Goal: Task Accomplishment & Management: Complete application form

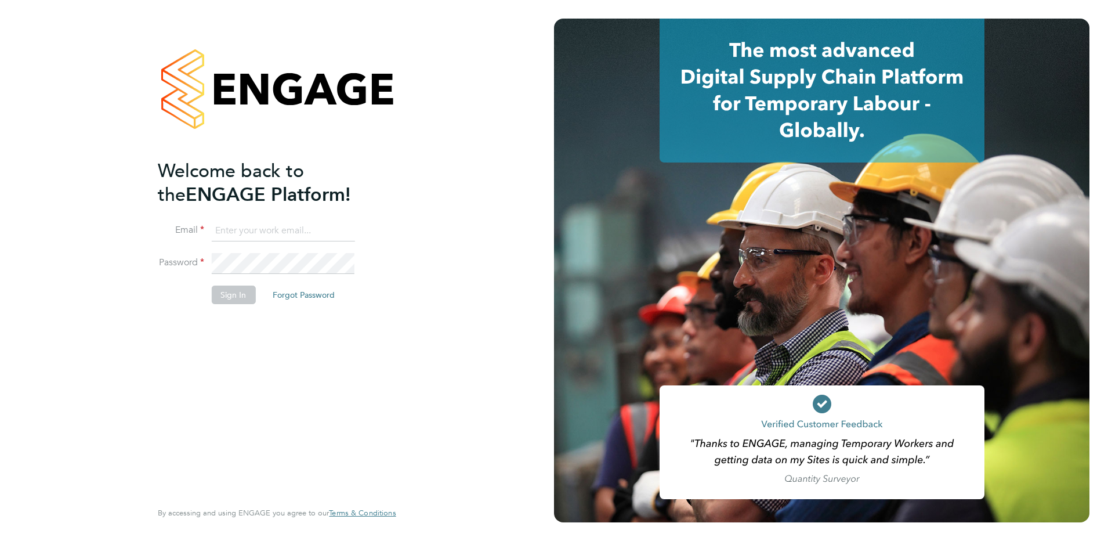
type input "[PERSON_NAME][EMAIL_ADDRESS][DOMAIN_NAME]"
click at [239, 292] on button "Sign In" at bounding box center [233, 294] width 44 height 19
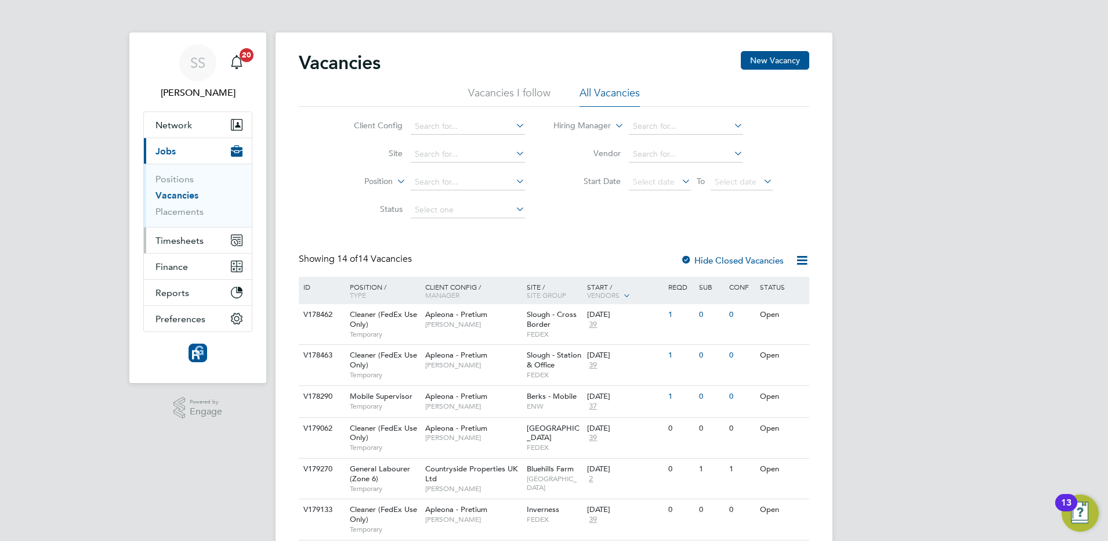
click at [191, 242] on span "Timesheets" at bounding box center [179, 240] width 48 height 11
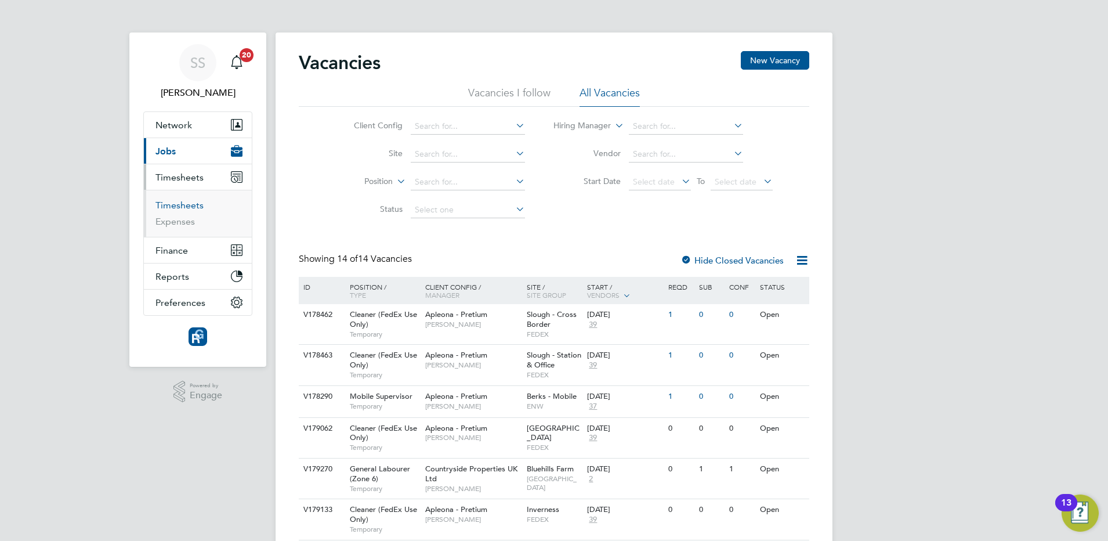
click at [174, 204] on link "Timesheets" at bounding box center [179, 205] width 48 height 11
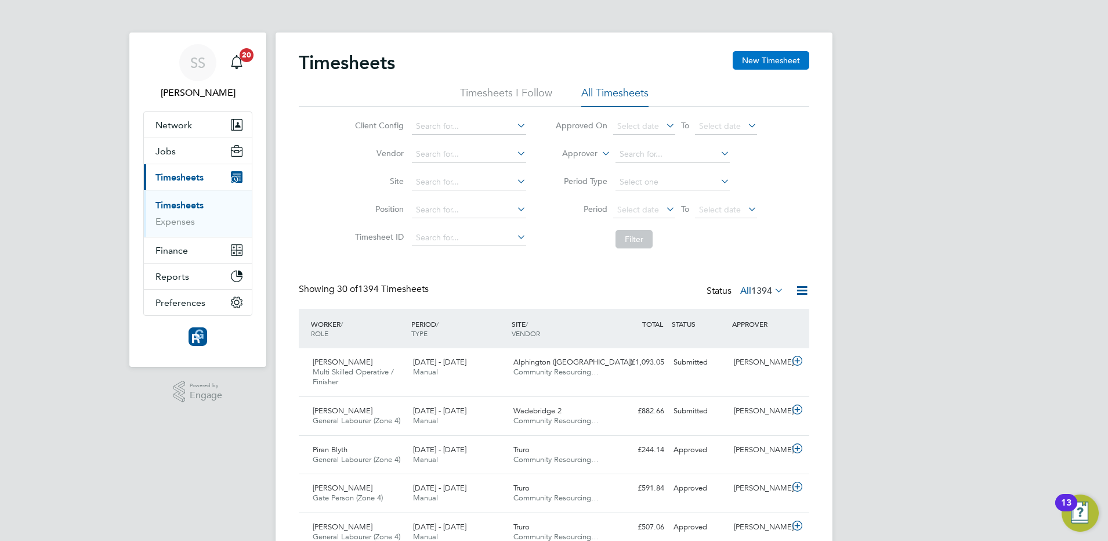
click at [768, 55] on button "New Timesheet" at bounding box center [771, 60] width 77 height 19
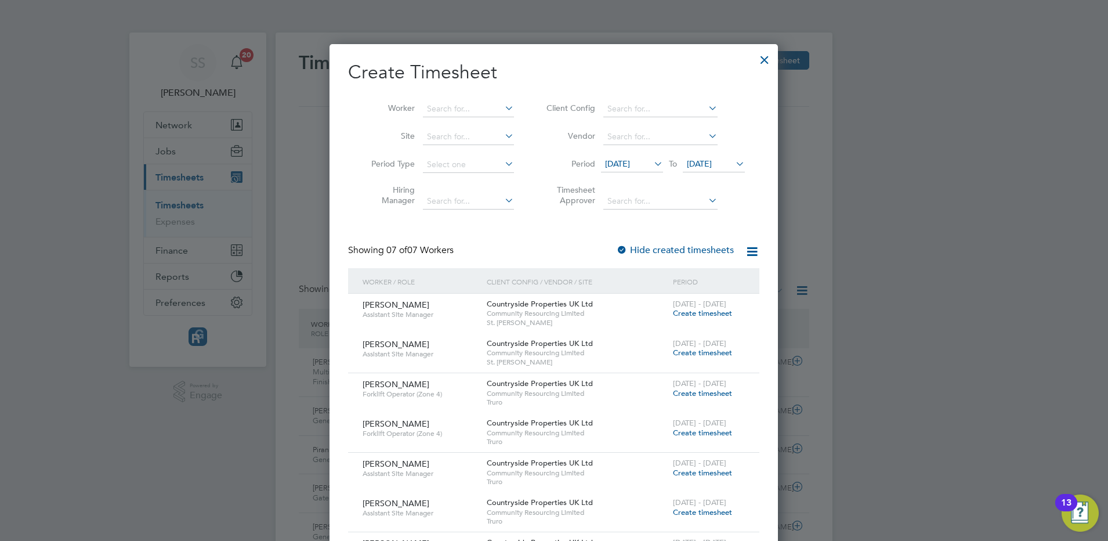
click at [630, 159] on span "14 Aug 2025" at bounding box center [617, 163] width 25 height 10
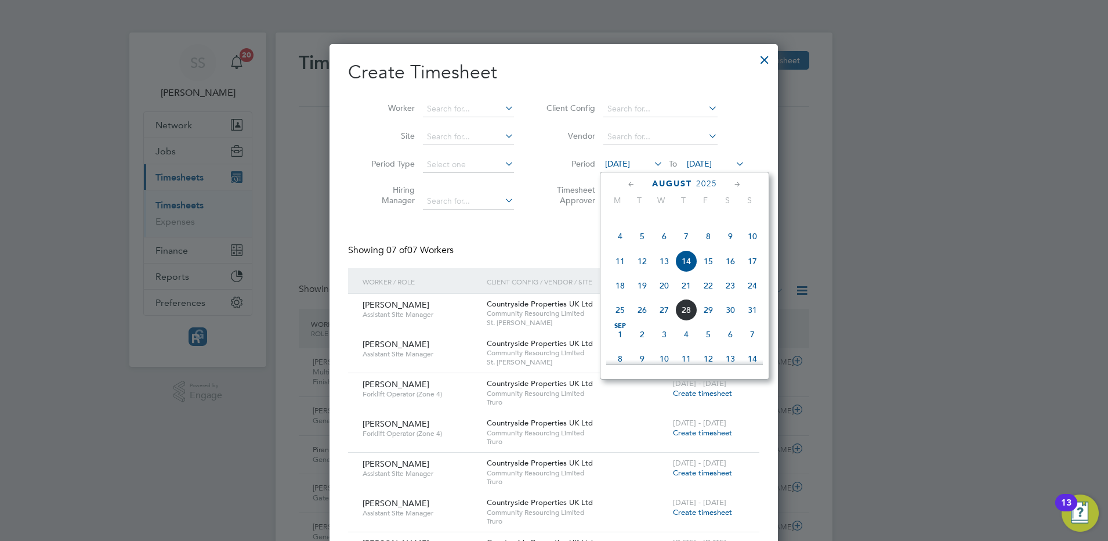
click at [619, 293] on span "18" at bounding box center [620, 285] width 22 height 22
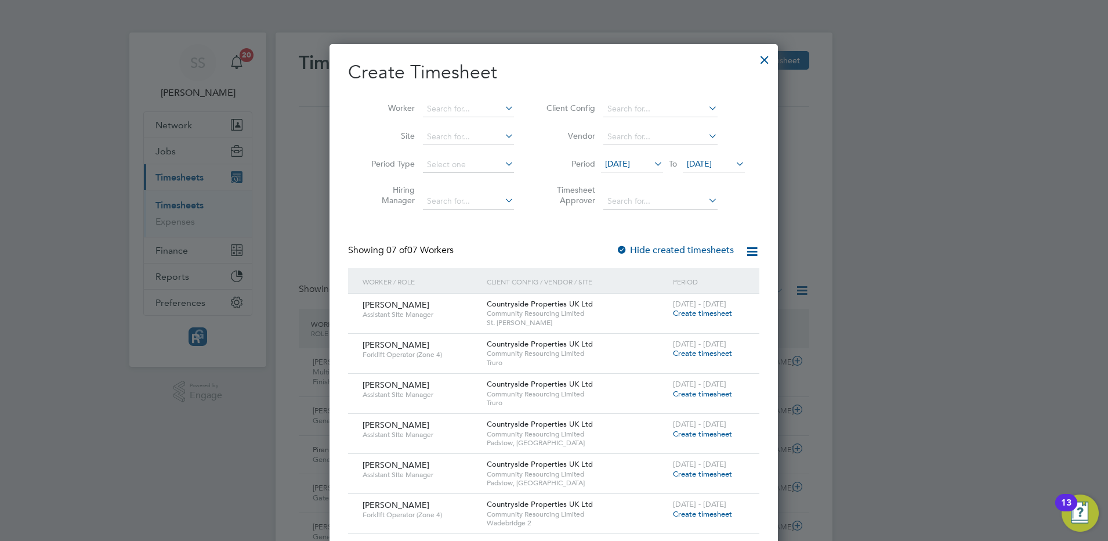
click at [710, 152] on li "Period 18 Aug 2025 To 21 Aug 2025" at bounding box center [643, 165] width 231 height 28
click at [709, 169] on span "21 Aug 2025" at bounding box center [714, 165] width 62 height 16
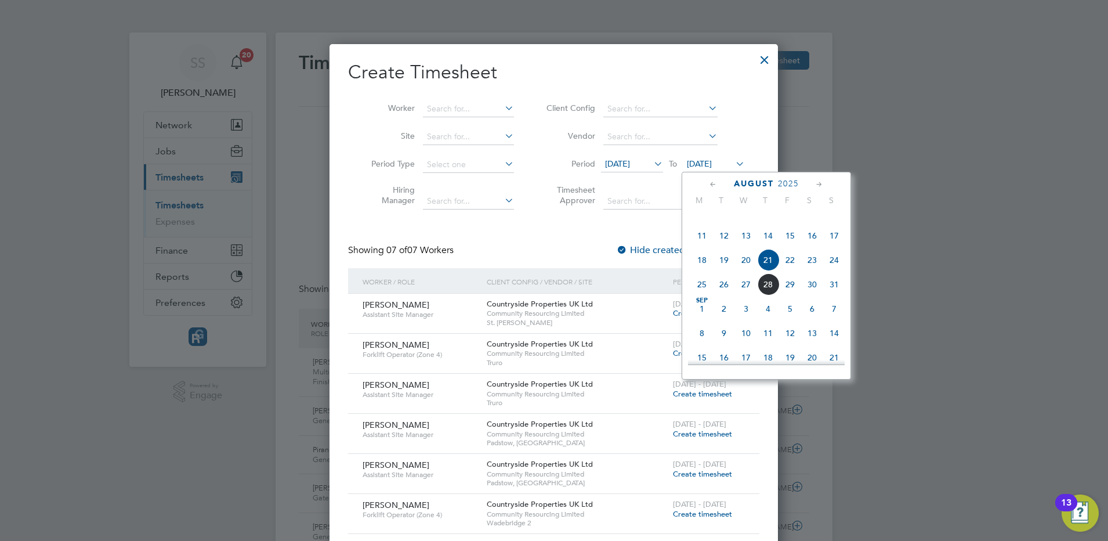
click at [836, 271] on span "24" at bounding box center [834, 260] width 22 height 22
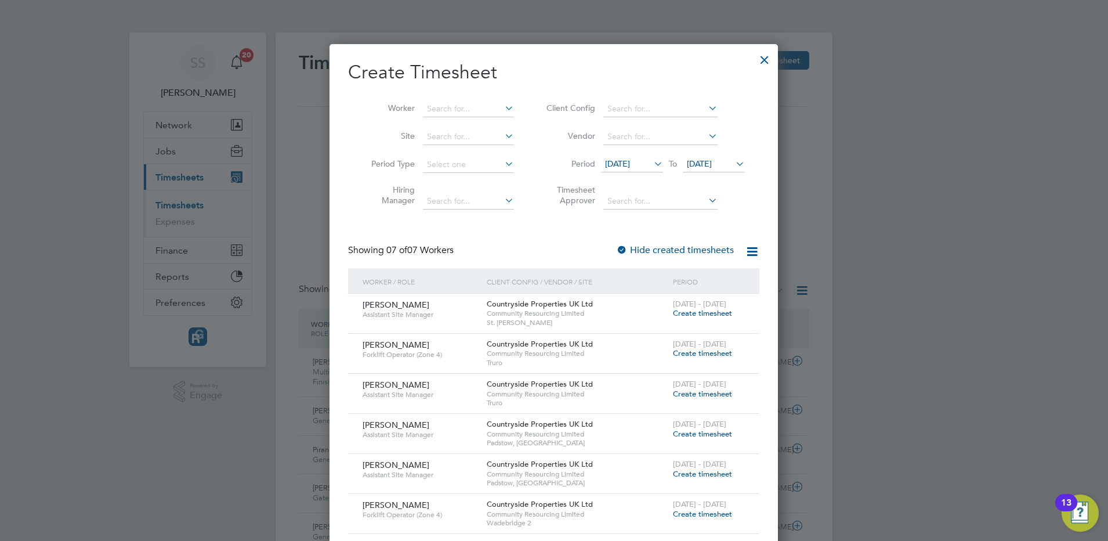
click at [543, 233] on div "Create Timesheet Worker Site Period Type Hiring Manager Client Config Vendor Pe…" at bounding box center [553, 317] width 411 height 514
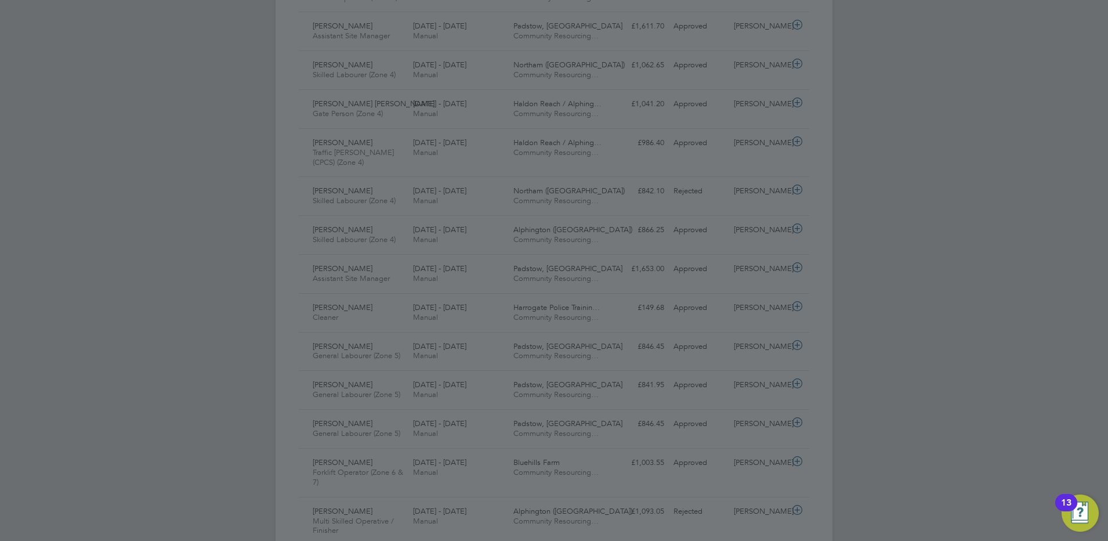
click at [1032, 180] on div at bounding box center [554, 270] width 1108 height 541
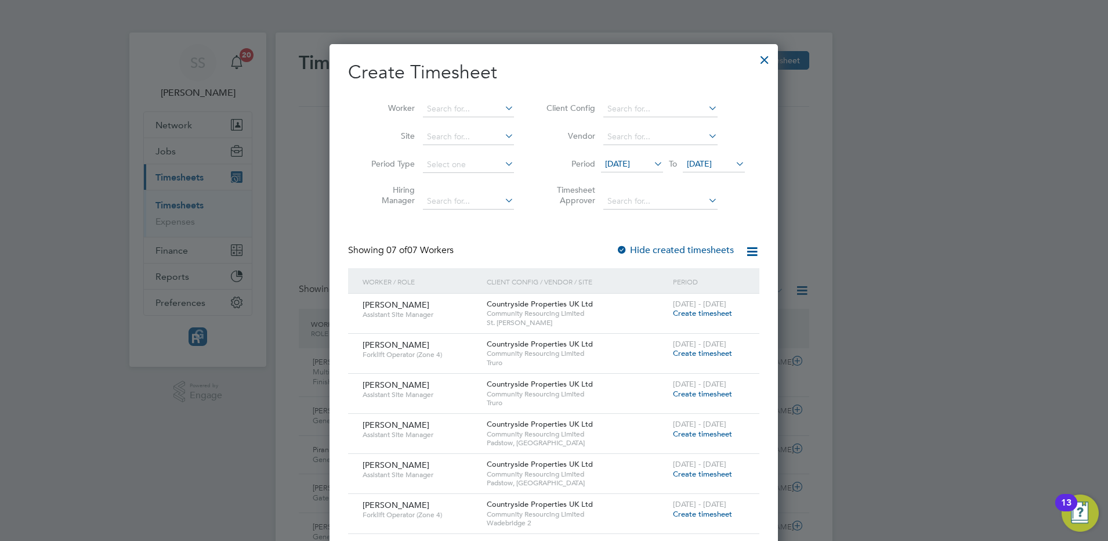
click at [630, 161] on span "18 Aug 2025" at bounding box center [617, 163] width 25 height 10
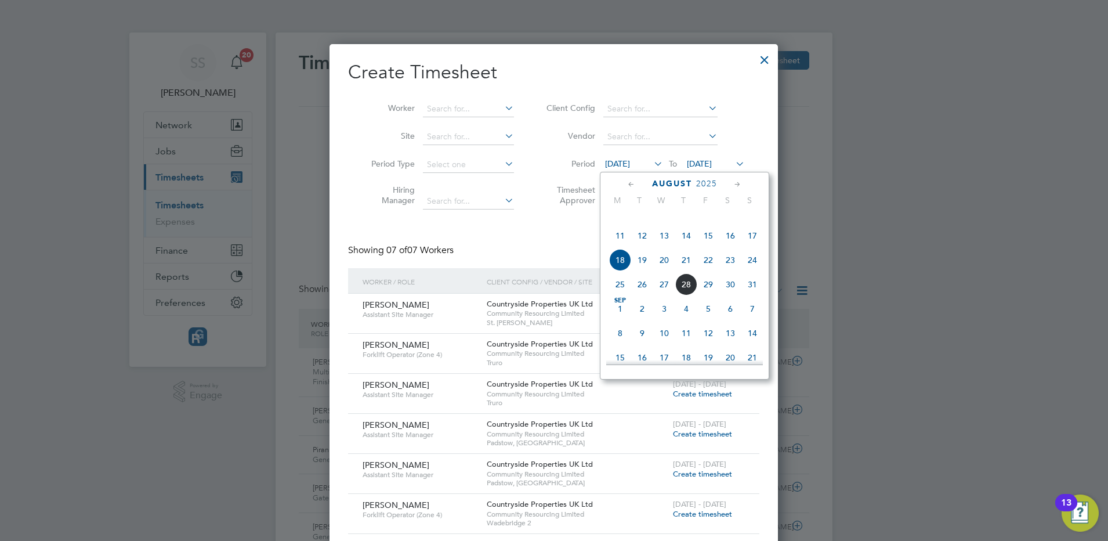
click at [618, 295] on span "25" at bounding box center [620, 284] width 22 height 22
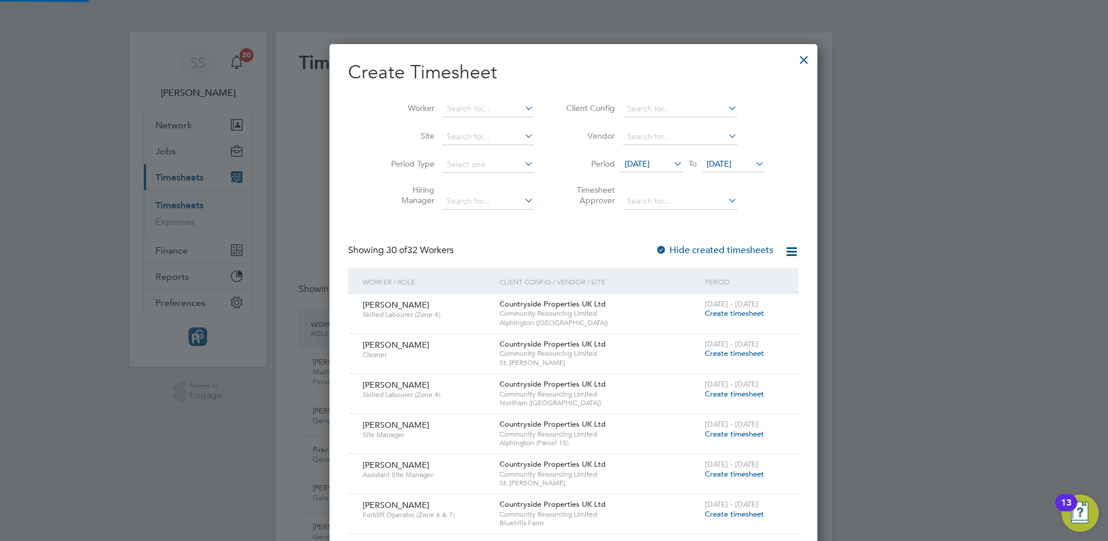
click at [706, 158] on span "25 Aug 2025" at bounding box center [718, 163] width 25 height 10
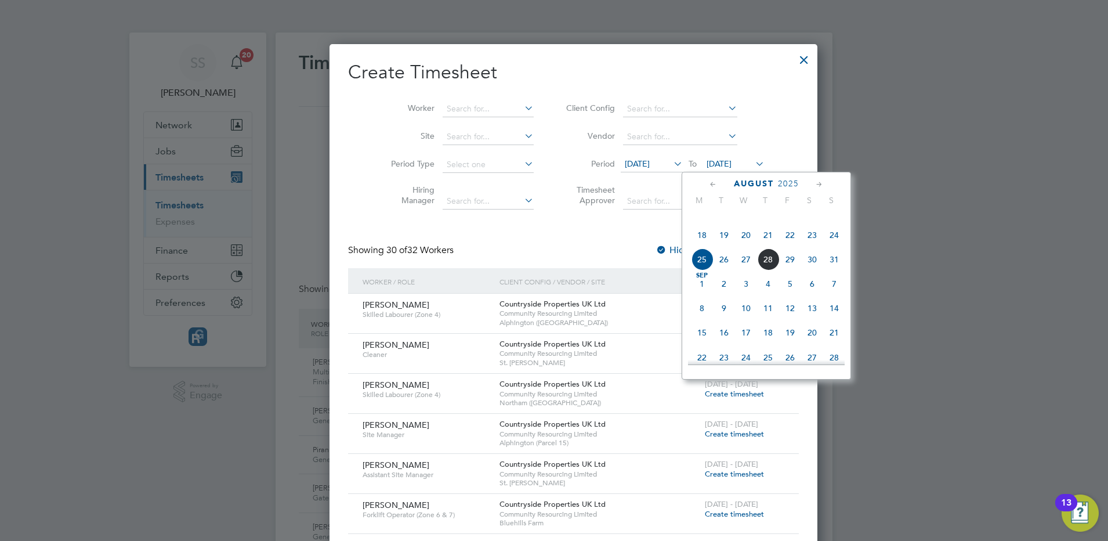
click at [833, 270] on span "31" at bounding box center [834, 259] width 22 height 22
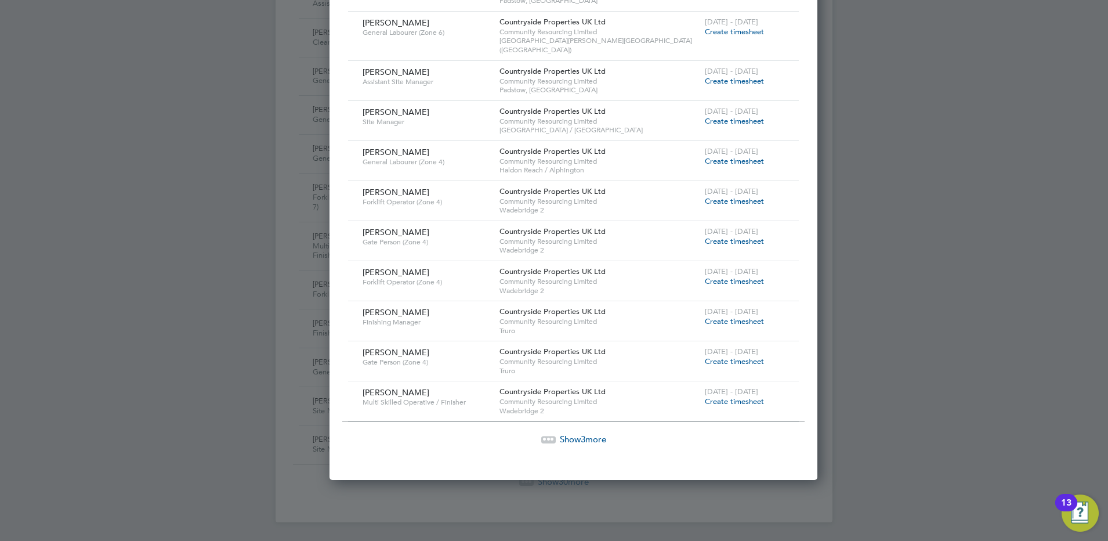
click at [569, 433] on span "Show 3 more" at bounding box center [583, 438] width 46 height 11
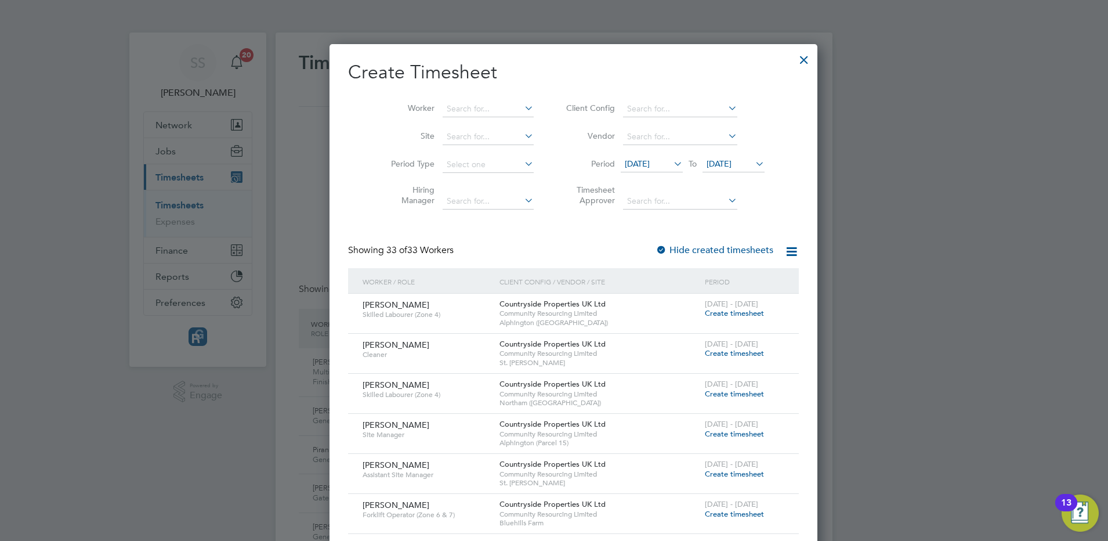
click at [793, 59] on div at bounding box center [803, 56] width 21 height 21
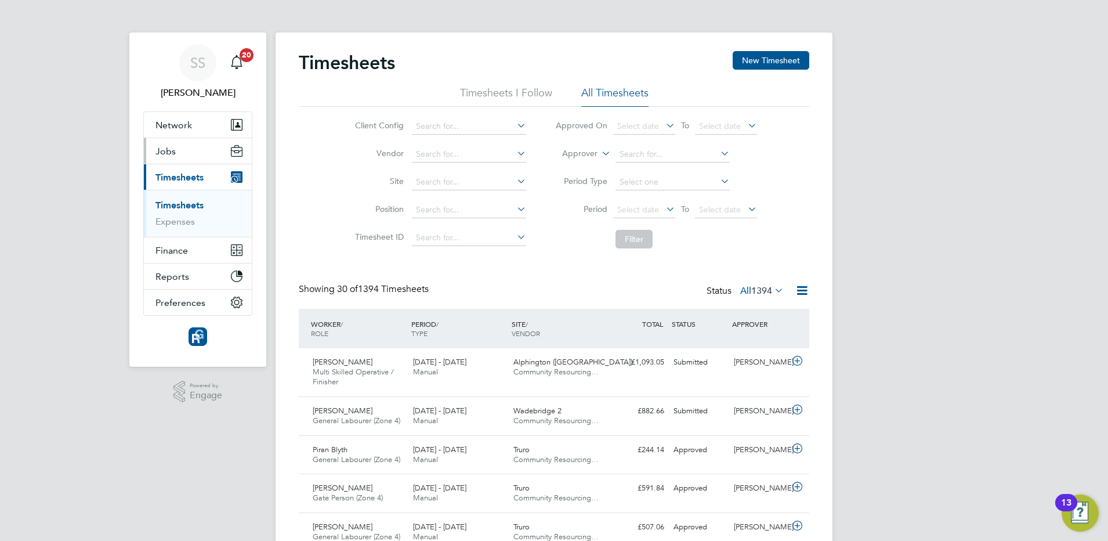
click at [183, 151] on button "Jobs" at bounding box center [198, 151] width 108 height 26
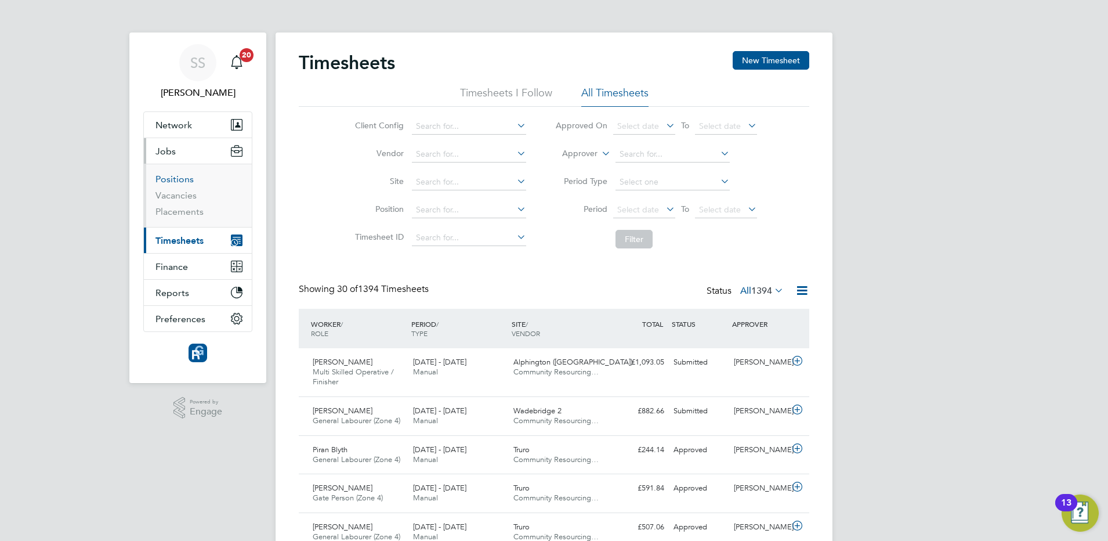
click at [184, 179] on link "Positions" at bounding box center [174, 178] width 38 height 11
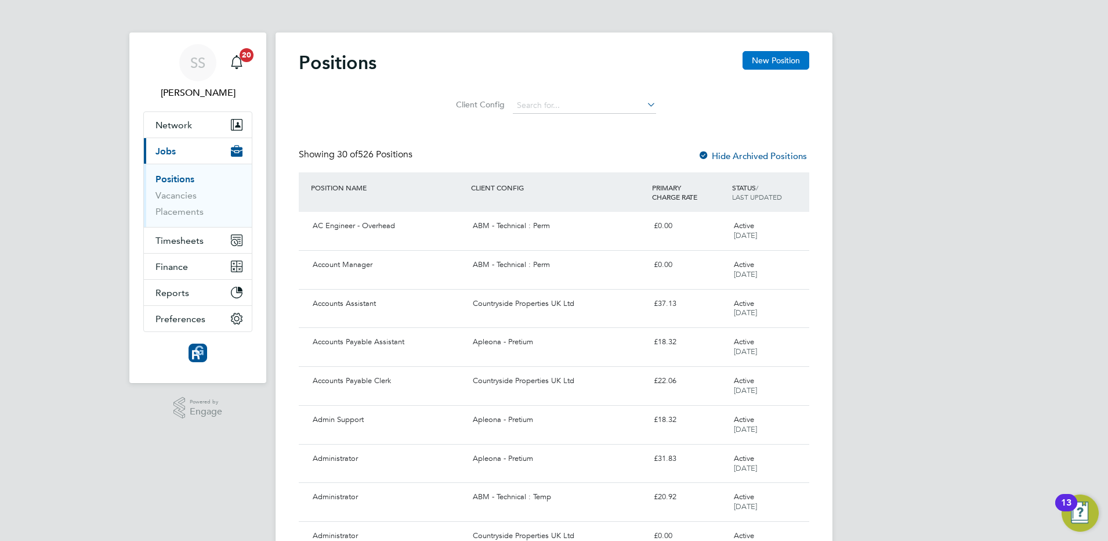
click at [759, 63] on button "New Position" at bounding box center [775, 60] width 67 height 19
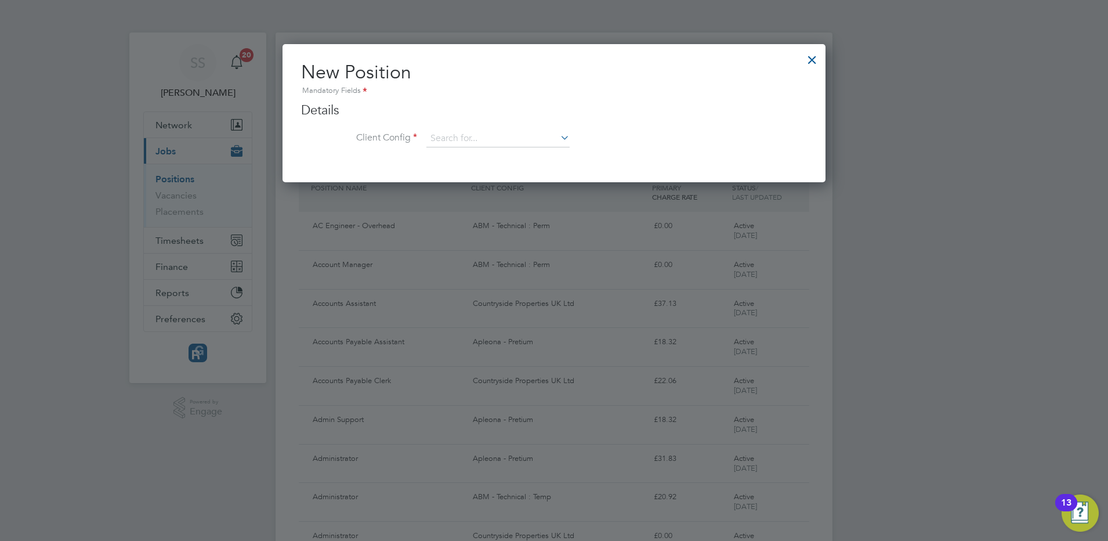
click at [810, 63] on div at bounding box center [812, 56] width 21 height 21
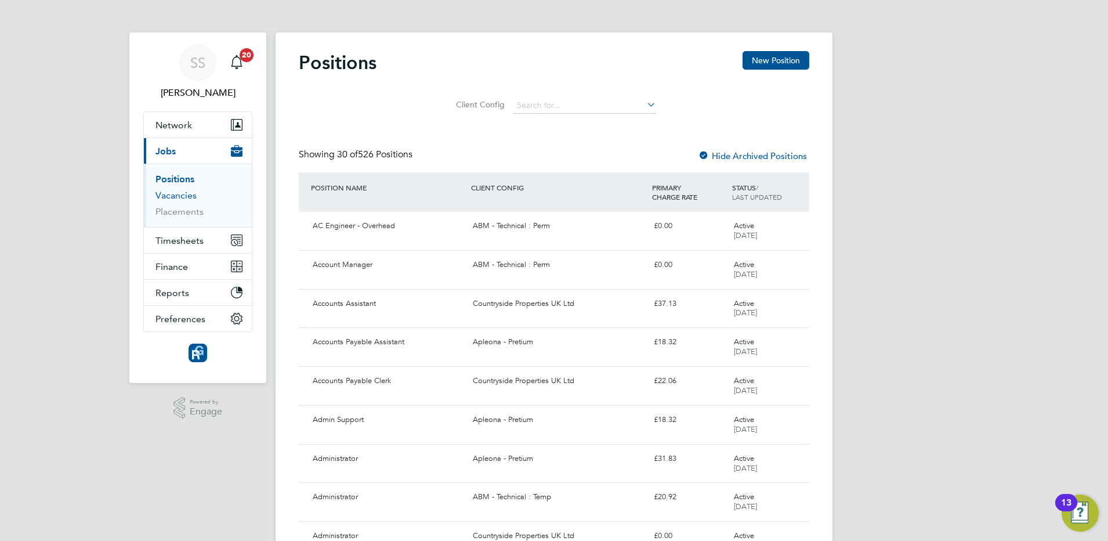
click at [159, 195] on link "Vacancies" at bounding box center [175, 195] width 41 height 11
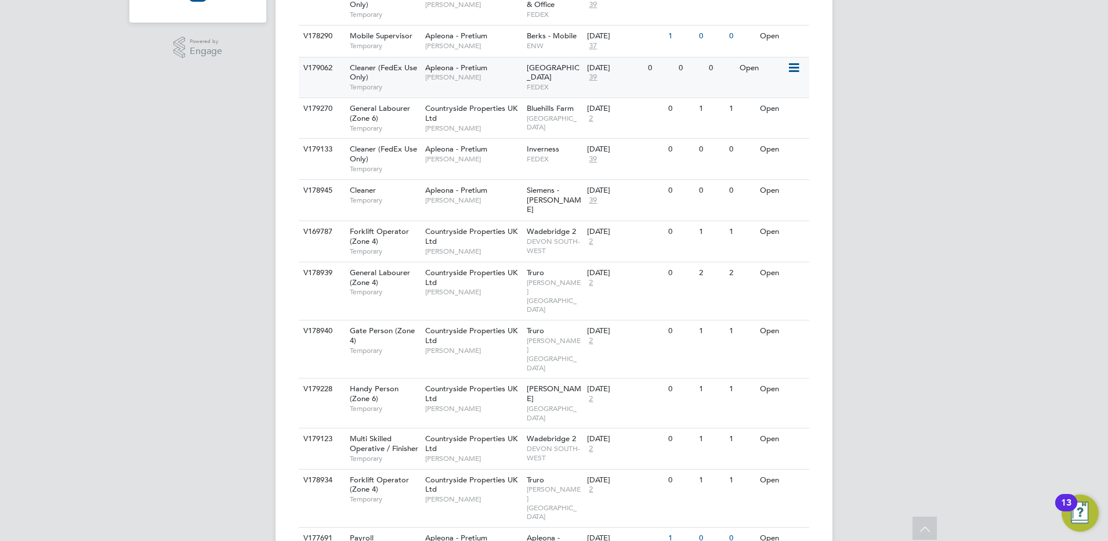
scroll to position [288, 0]
